Goal: Task Accomplishment & Management: Use online tool/utility

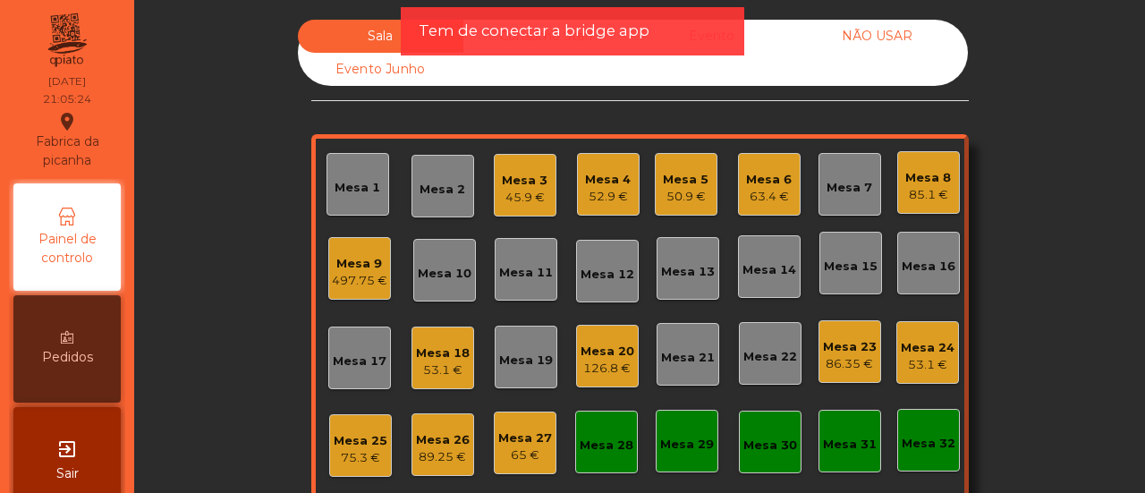
click at [916, 275] on div "Mesa 16" at bounding box center [929, 267] width 54 height 18
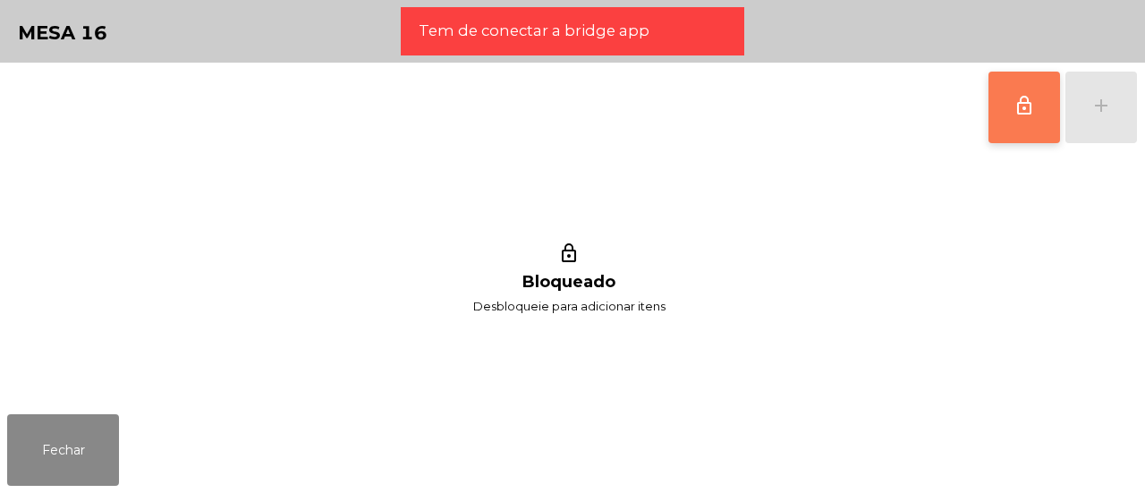
click at [1032, 117] on button "lock_outline" at bounding box center [1025, 108] width 72 height 72
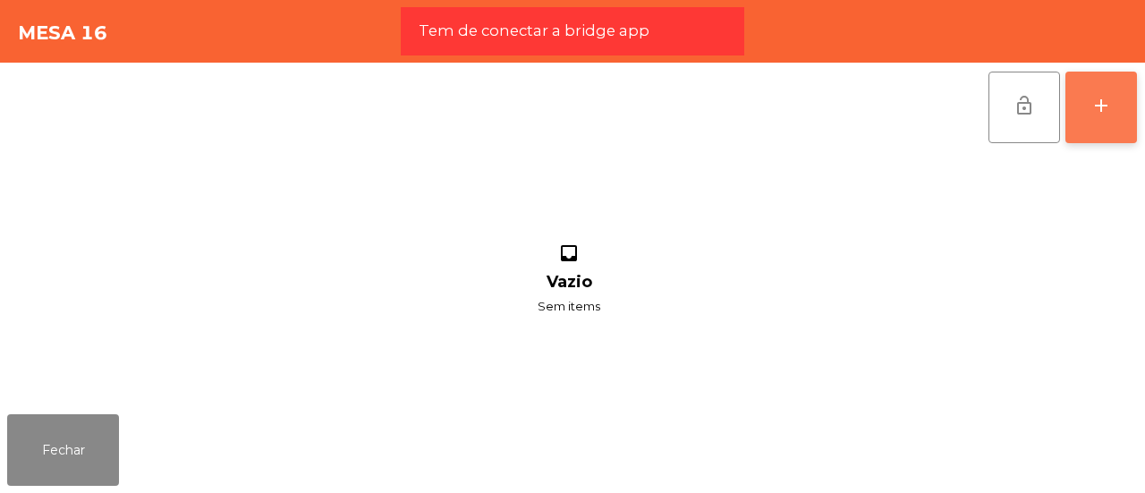
click at [1079, 112] on button "add" at bounding box center [1102, 108] width 72 height 72
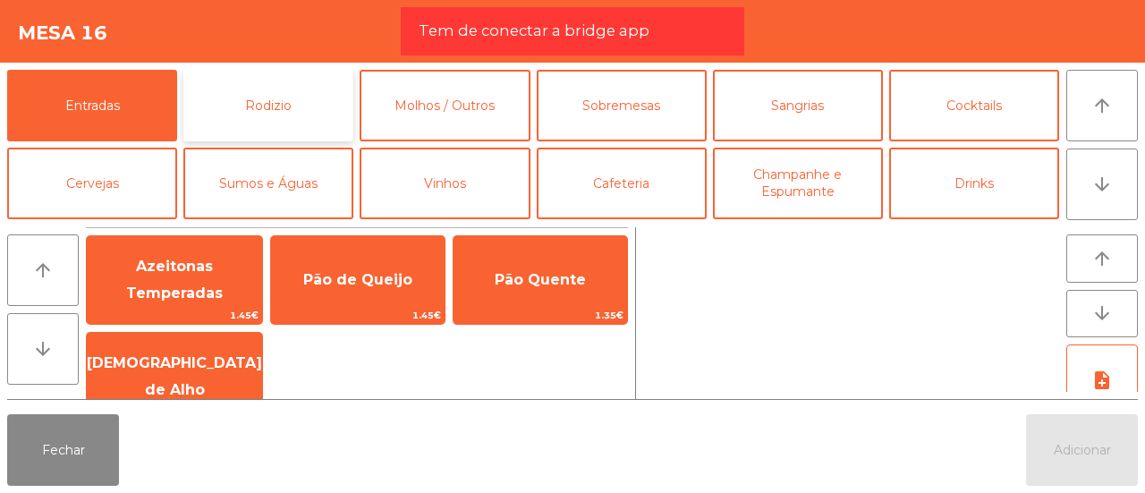
click at [327, 106] on button "Rodizio" at bounding box center [268, 106] width 170 height 72
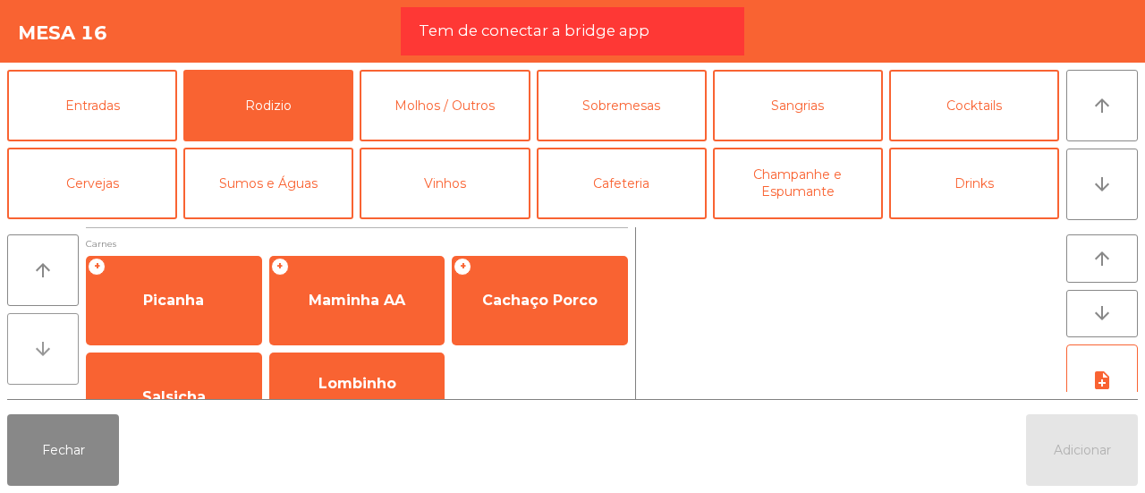
click at [45, 330] on button "arrow_downward" at bounding box center [43, 349] width 72 height 72
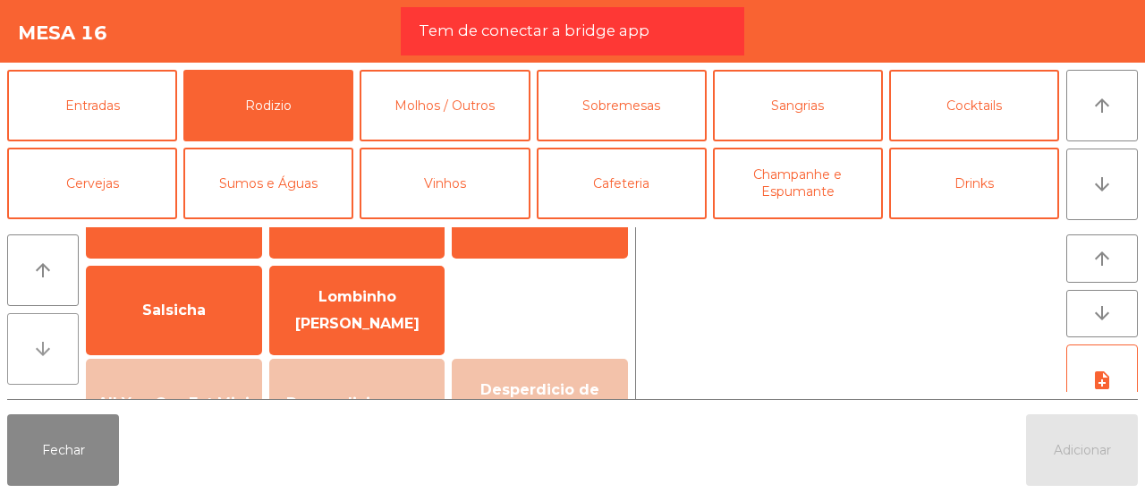
click at [45, 330] on button "arrow_downward" at bounding box center [43, 349] width 72 height 72
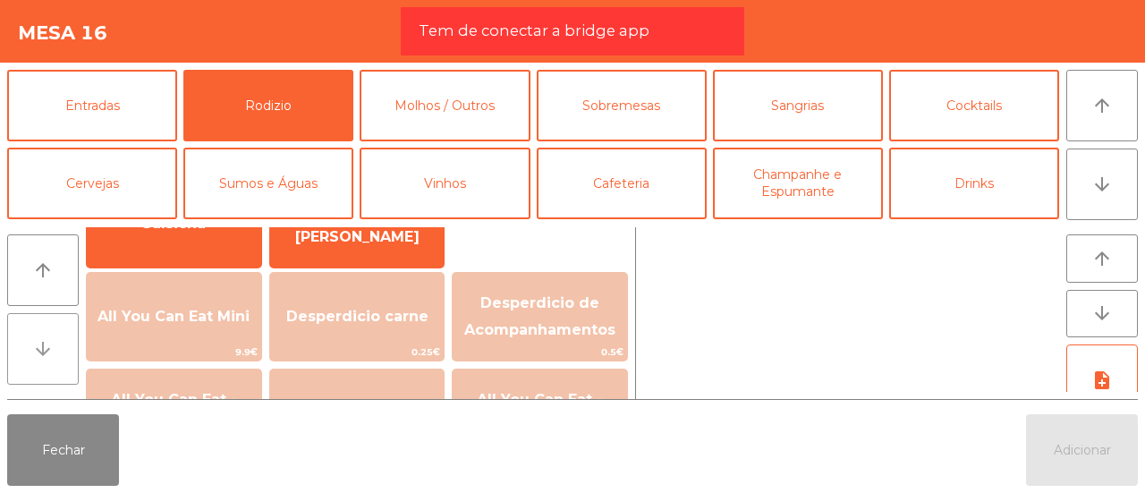
click at [45, 330] on button "arrow_downward" at bounding box center [43, 349] width 72 height 72
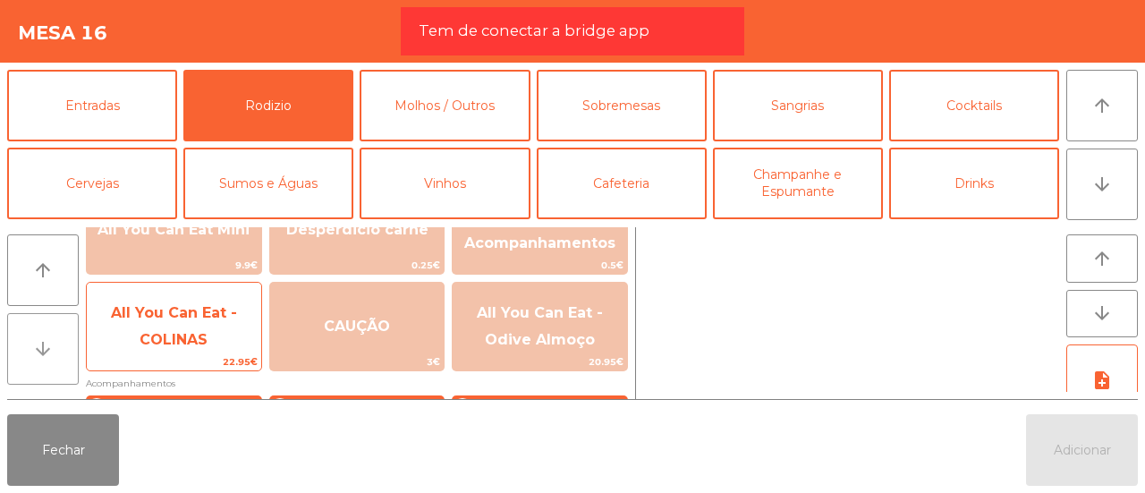
scroll to position [261, 0]
click at [132, 334] on span "All You Can Eat - COLINAS" at bounding box center [174, 326] width 174 height 76
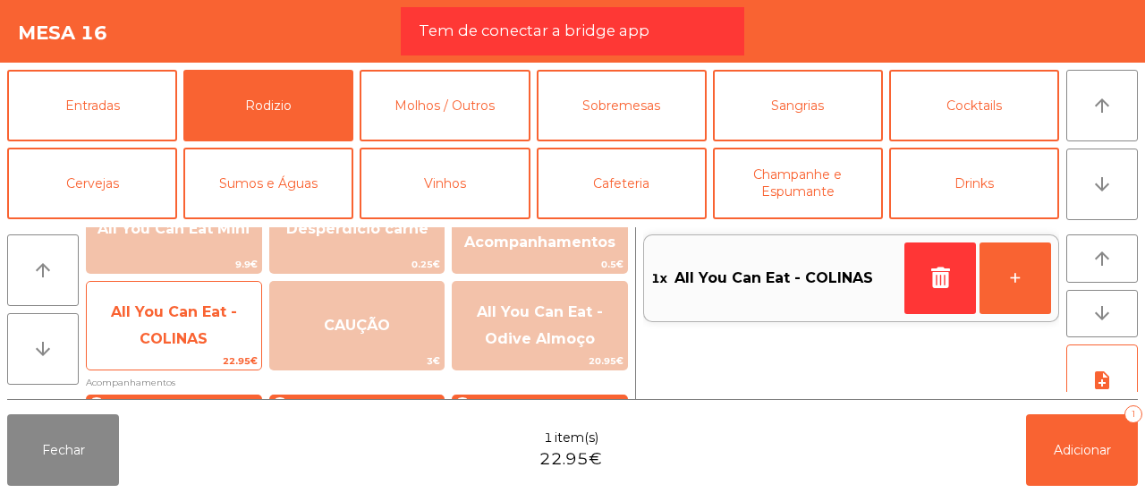
click at [132, 334] on span "All You Can Eat - COLINAS" at bounding box center [174, 326] width 174 height 76
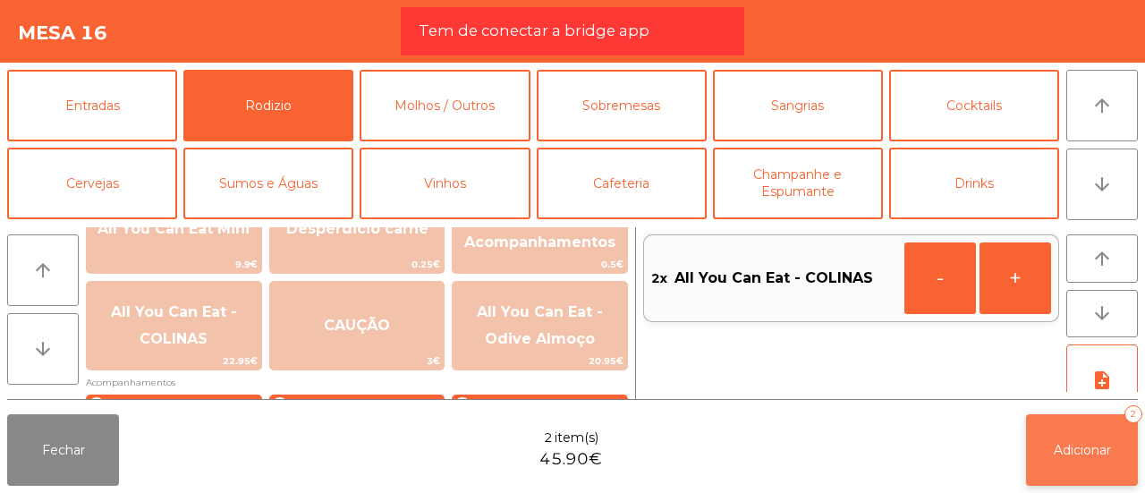
click at [1083, 441] on button "Adicionar 2" at bounding box center [1082, 450] width 112 height 72
